Goal: Information Seeking & Learning: Learn about a topic

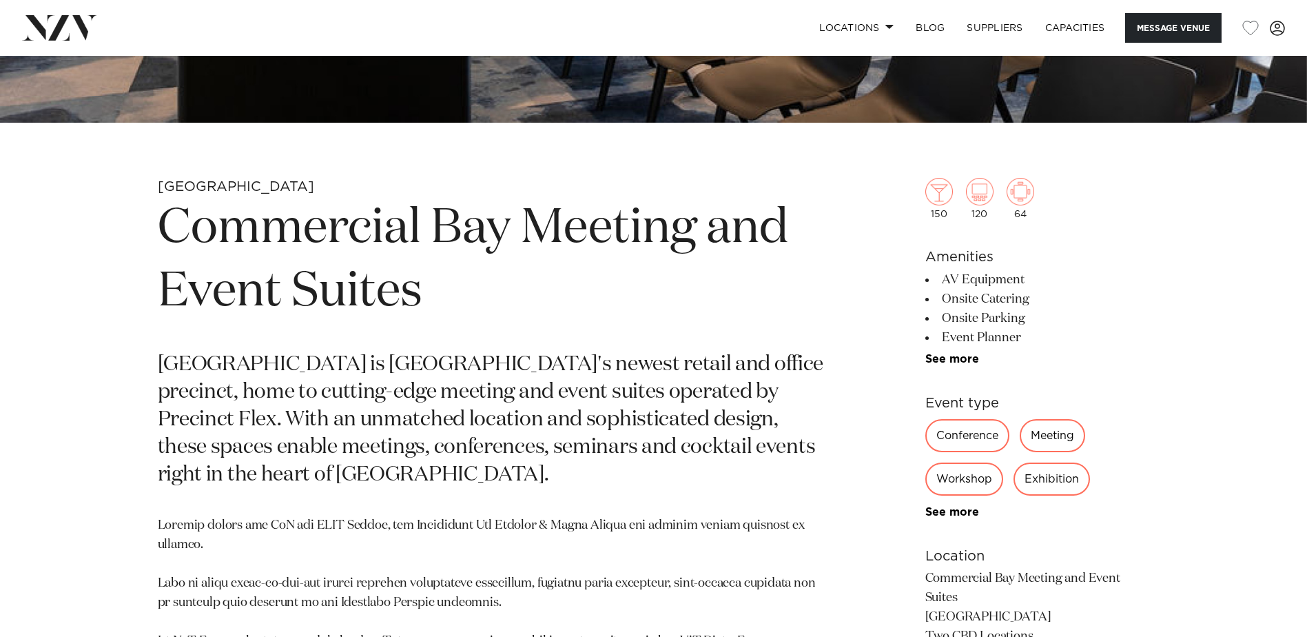
scroll to position [551, 0]
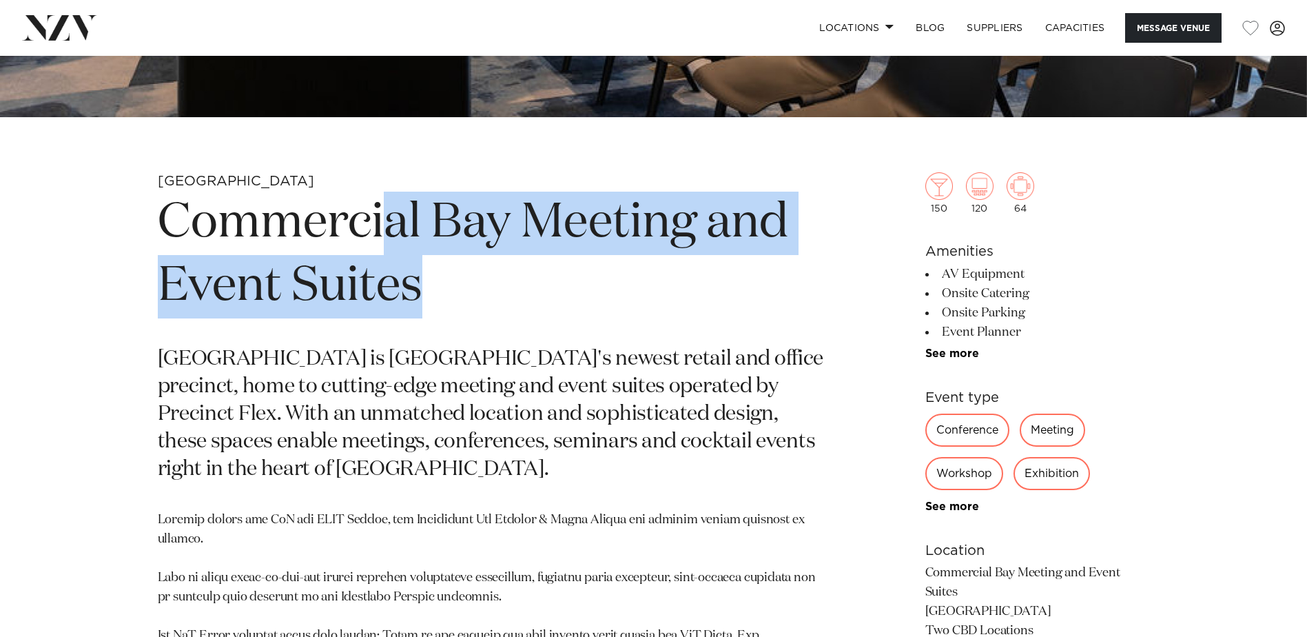
drag, startPoint x: 379, startPoint y: 225, endPoint x: 421, endPoint y: 293, distance: 79.5
click at [421, 293] on h1 "Commercial Bay Meeting and Event Suites" at bounding box center [493, 255] width 670 height 127
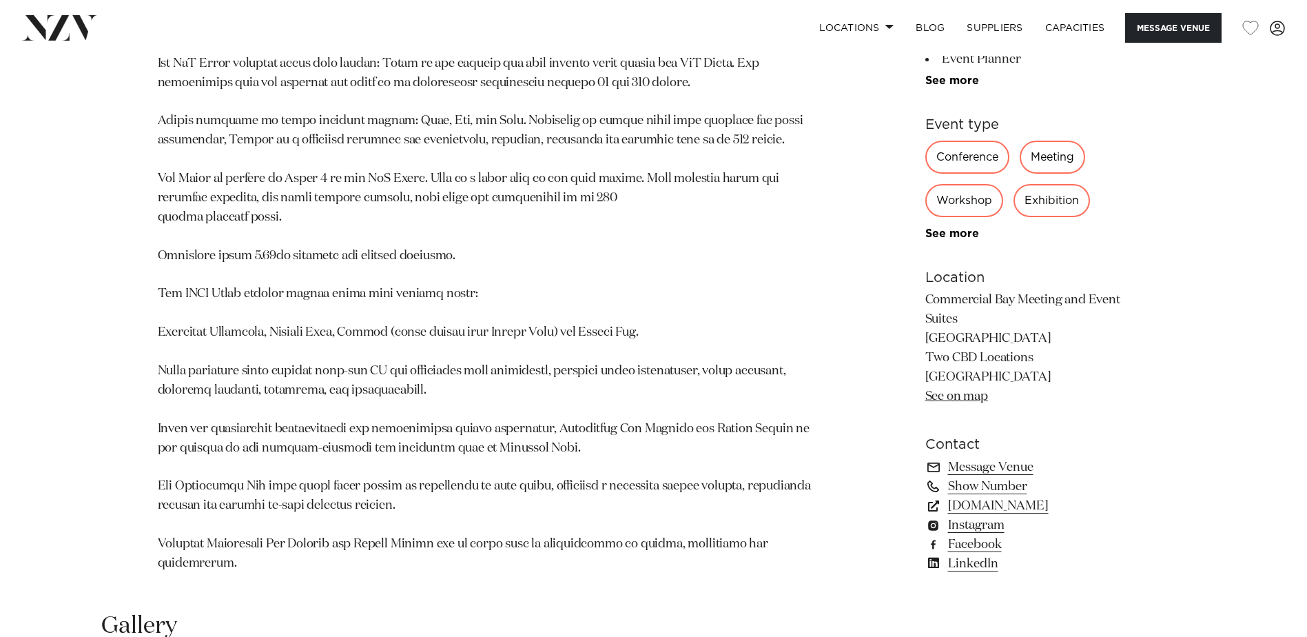
scroll to position [1102, 0]
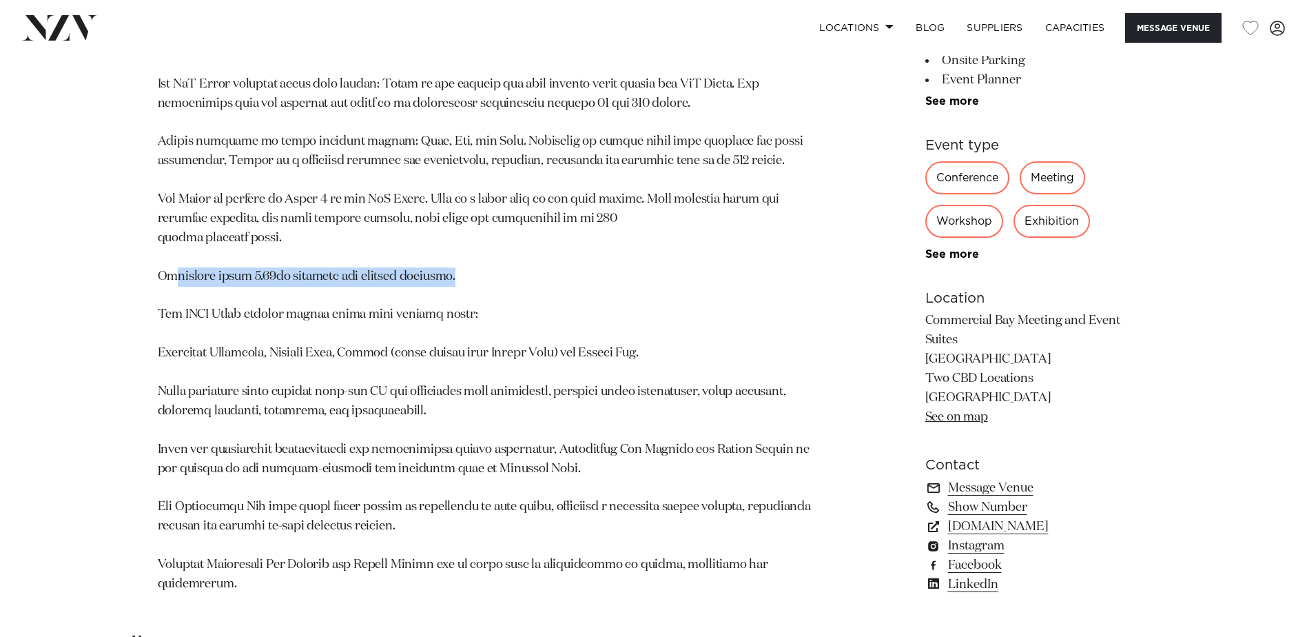
drag, startPoint x: 174, startPoint y: 278, endPoint x: 497, endPoint y: 281, distance: 323.1
click at [497, 281] on p at bounding box center [493, 276] width 670 height 634
drag, startPoint x: 497, startPoint y: 281, endPoint x: 404, endPoint y: 282, distance: 93.0
click at [407, 282] on p at bounding box center [493, 276] width 670 height 634
drag, startPoint x: 159, startPoint y: 274, endPoint x: 422, endPoint y: 285, distance: 263.4
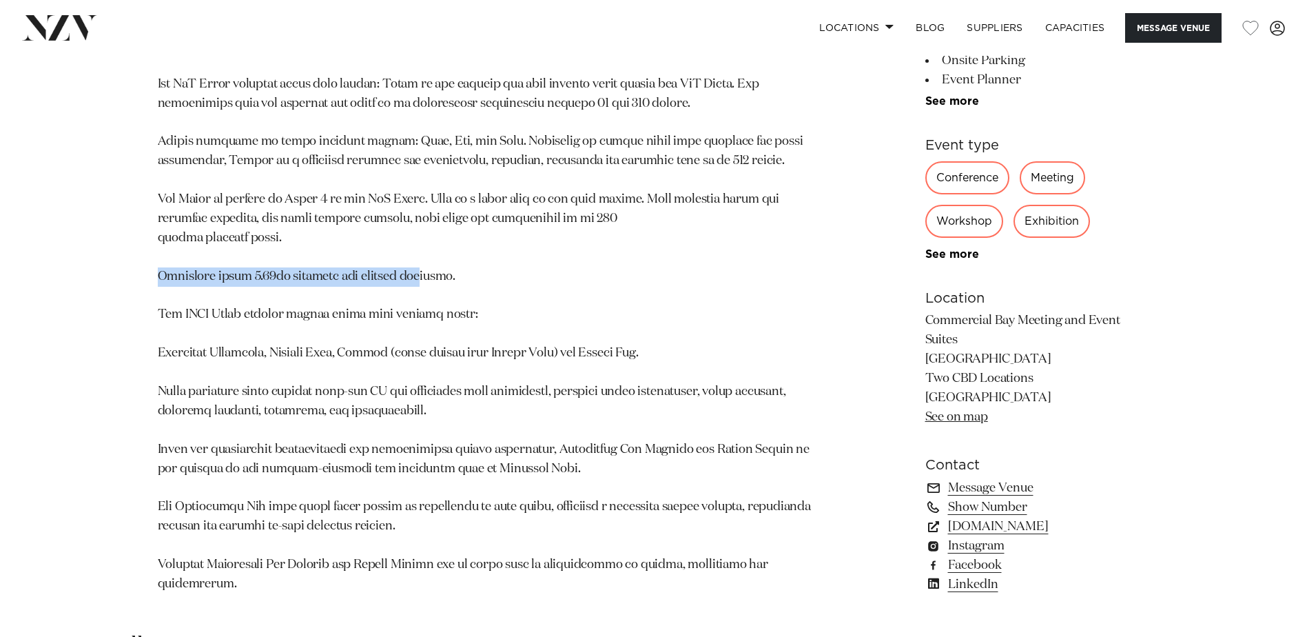
click at [425, 285] on p at bounding box center [493, 276] width 670 height 634
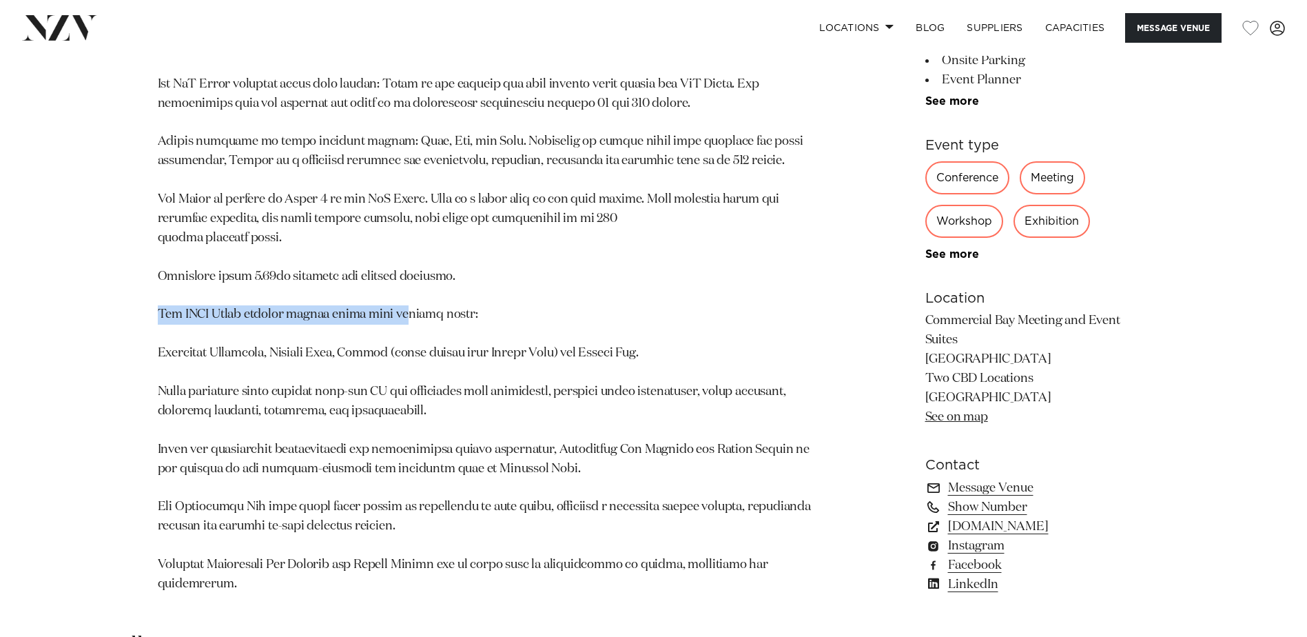
drag, startPoint x: 160, startPoint y: 309, endPoint x: 408, endPoint y: 314, distance: 248.1
click at [408, 314] on p at bounding box center [493, 276] width 670 height 634
click at [226, 277] on p at bounding box center [493, 276] width 670 height 634
drag, startPoint x: 161, startPoint y: 314, endPoint x: 475, endPoint y: 309, distance: 313.5
click at [475, 309] on p at bounding box center [493, 276] width 670 height 634
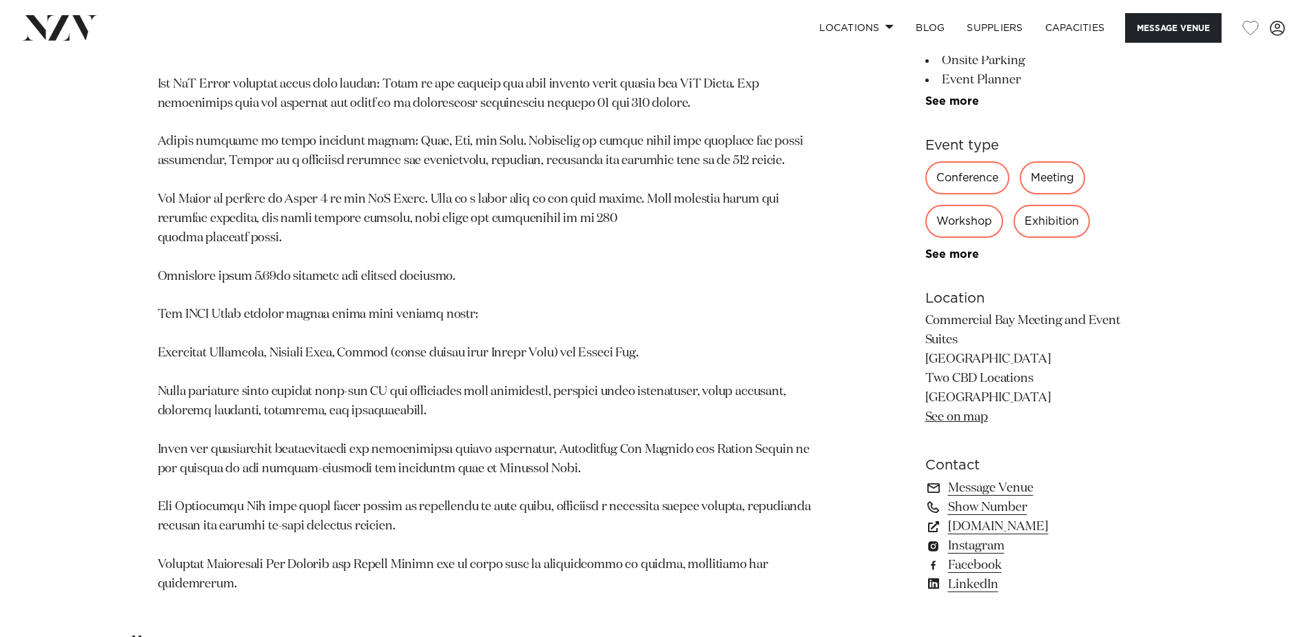
click at [153, 279] on div "Auckland Commercial Bay Meeting and Event Suites [GEOGRAPHIC_DATA] is [GEOGRAPH…" at bounding box center [654, 115] width 1173 height 989
drag, startPoint x: 457, startPoint y: 318, endPoint x: 241, endPoint y: 310, distance: 215.8
click at [241, 310] on p at bounding box center [493, 276] width 670 height 634
drag, startPoint x: 241, startPoint y: 310, endPoint x: 172, endPoint y: 275, distance: 77.3
click at [180, 279] on p at bounding box center [493, 276] width 670 height 634
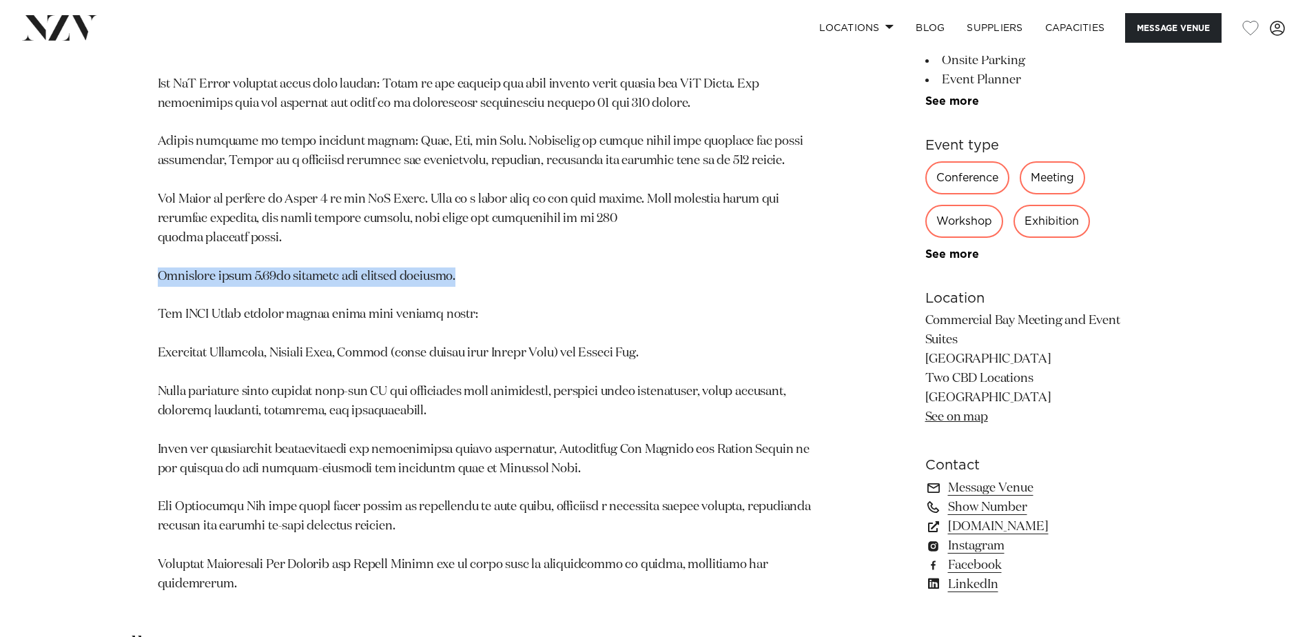
drag, startPoint x: 159, startPoint y: 269, endPoint x: 469, endPoint y: 279, distance: 310.2
click at [469, 279] on p at bounding box center [493, 276] width 670 height 634
drag, startPoint x: 467, startPoint y: 279, endPoint x: 409, endPoint y: 279, distance: 58.6
click at [409, 279] on p at bounding box center [493, 276] width 670 height 634
drag, startPoint x: 238, startPoint y: 274, endPoint x: 329, endPoint y: 277, distance: 91.7
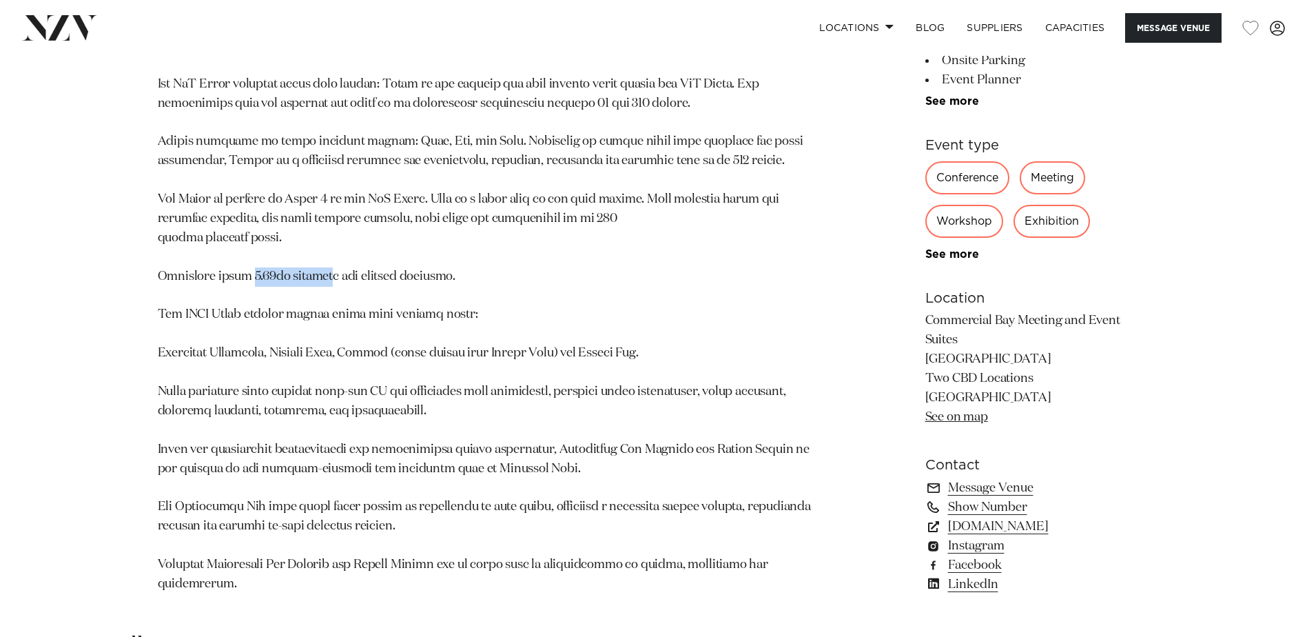
click at [329, 277] on p at bounding box center [493, 276] width 670 height 634
drag, startPoint x: 329, startPoint y: 277, endPoint x: 260, endPoint y: 276, distance: 69.6
click at [260, 276] on p at bounding box center [493, 276] width 670 height 634
drag, startPoint x: 236, startPoint y: 276, endPoint x: 309, endPoint y: 277, distance: 72.3
click at [309, 277] on p at bounding box center [493, 276] width 670 height 634
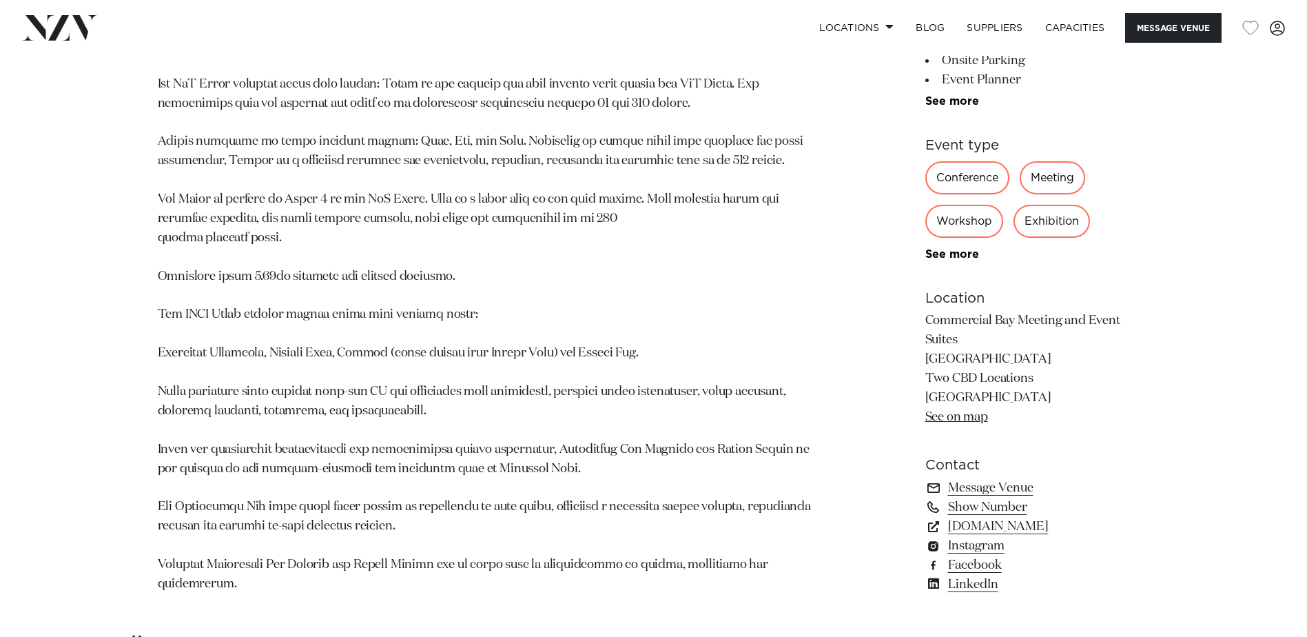
drag, startPoint x: 309, startPoint y: 277, endPoint x: 320, endPoint y: 276, distance: 11.1
click at [319, 277] on p at bounding box center [493, 276] width 670 height 634
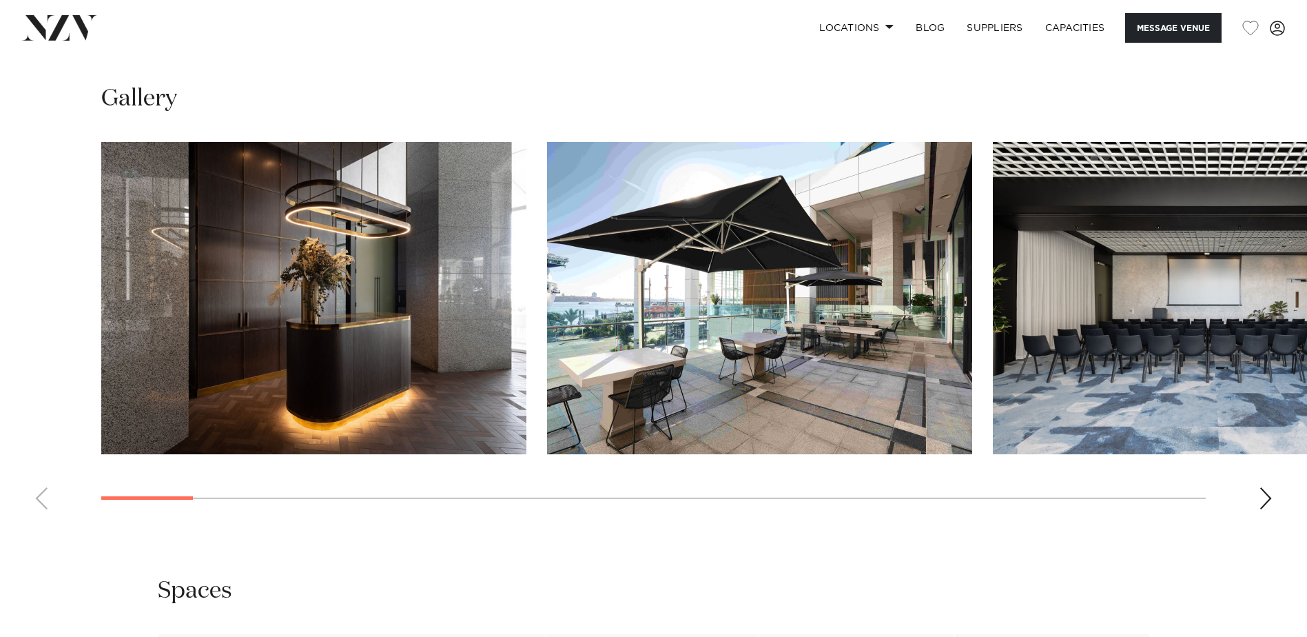
scroll to position [1654, 0]
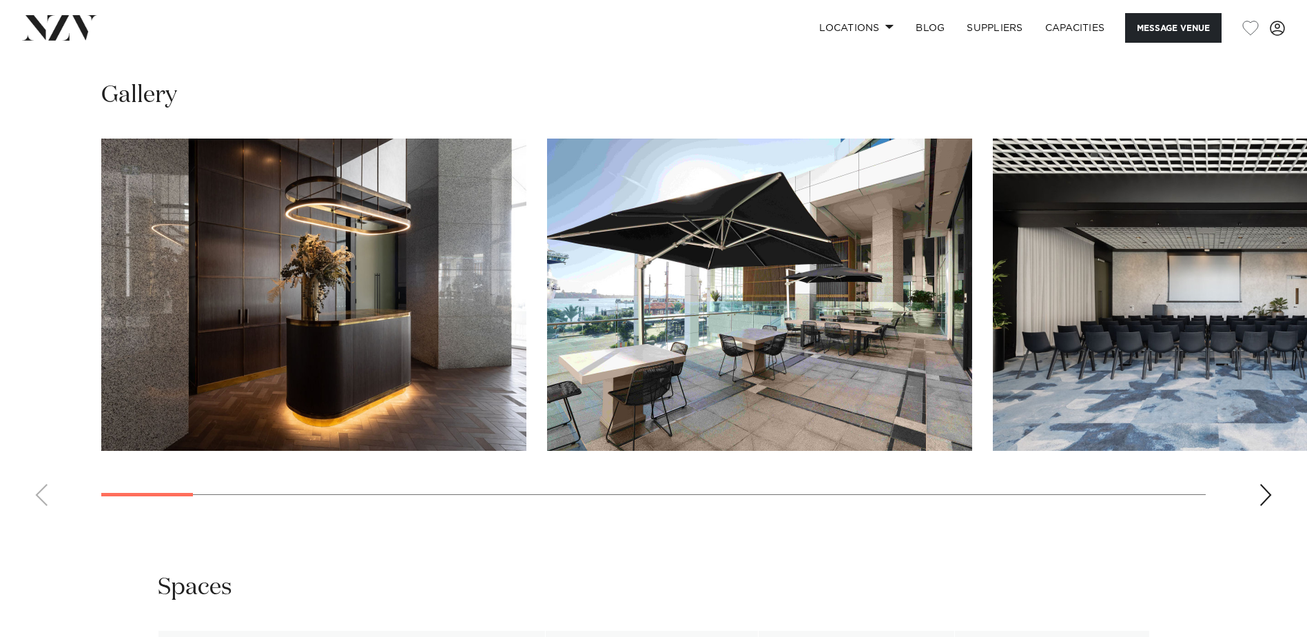
click at [1266, 484] on div "Next slide" at bounding box center [1266, 495] width 14 height 22
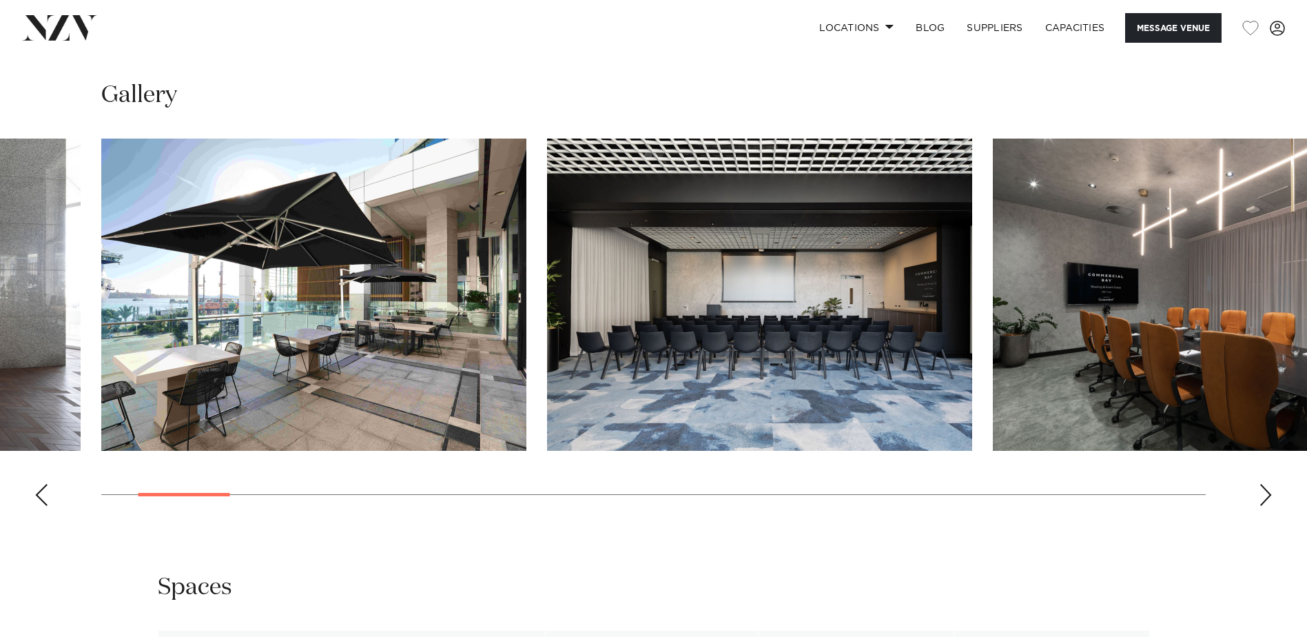
click at [1266, 484] on div "Next slide" at bounding box center [1266, 495] width 14 height 22
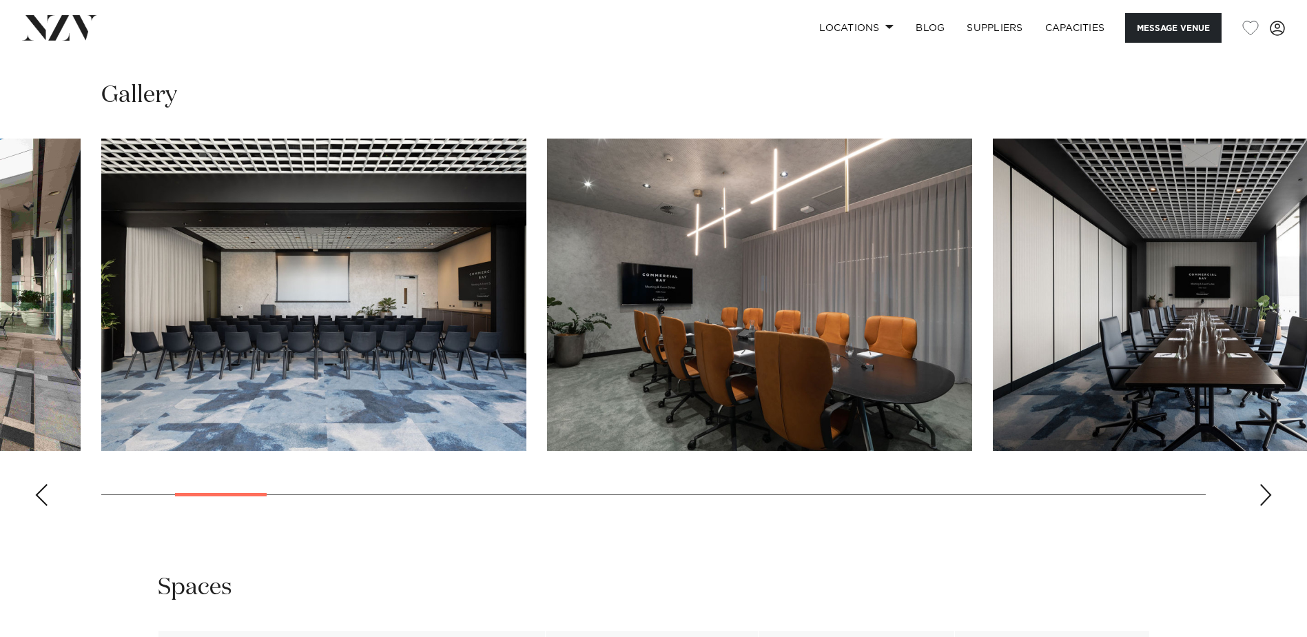
click at [1266, 484] on div "Next slide" at bounding box center [1266, 495] width 14 height 22
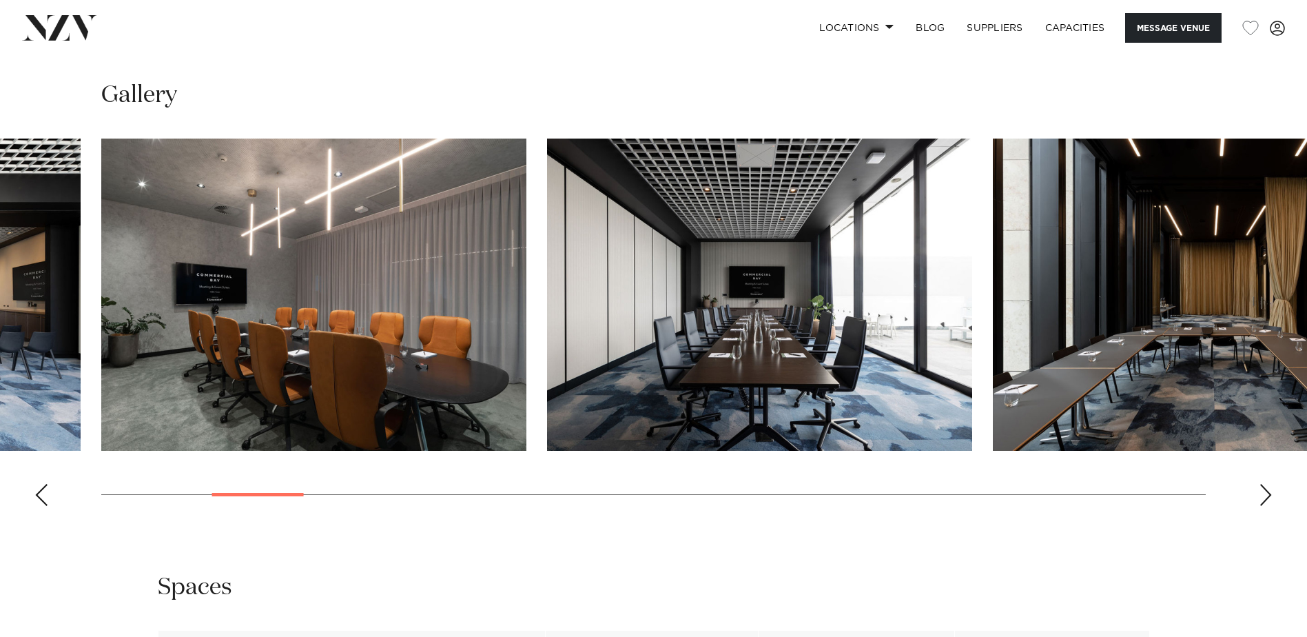
click at [1267, 484] on div "Next slide" at bounding box center [1266, 495] width 14 height 22
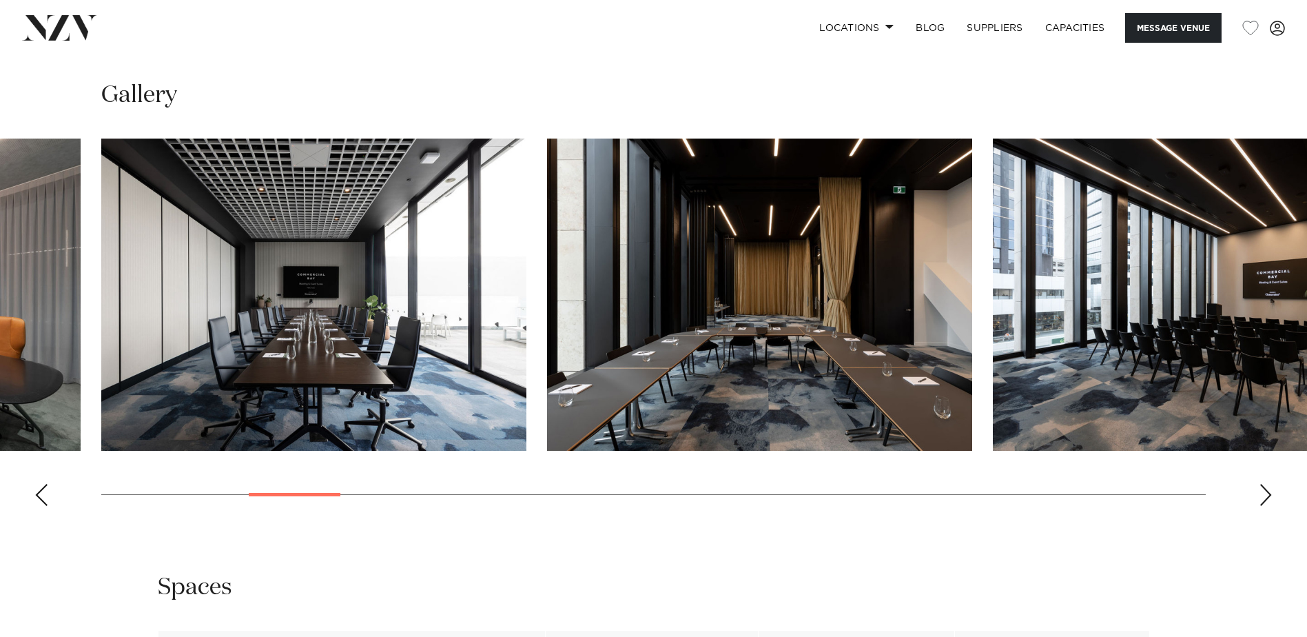
click at [1267, 484] on div "Next slide" at bounding box center [1266, 495] width 14 height 22
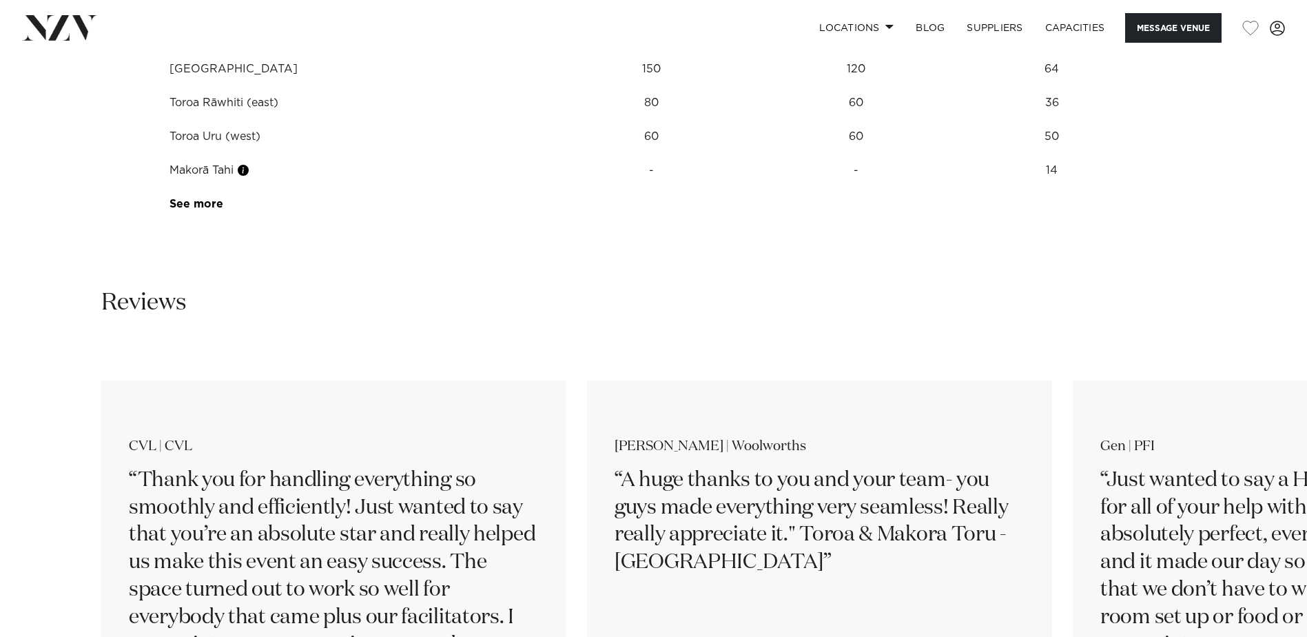
scroll to position [2342, 0]
